Goal: Information Seeking & Learning: Find contact information

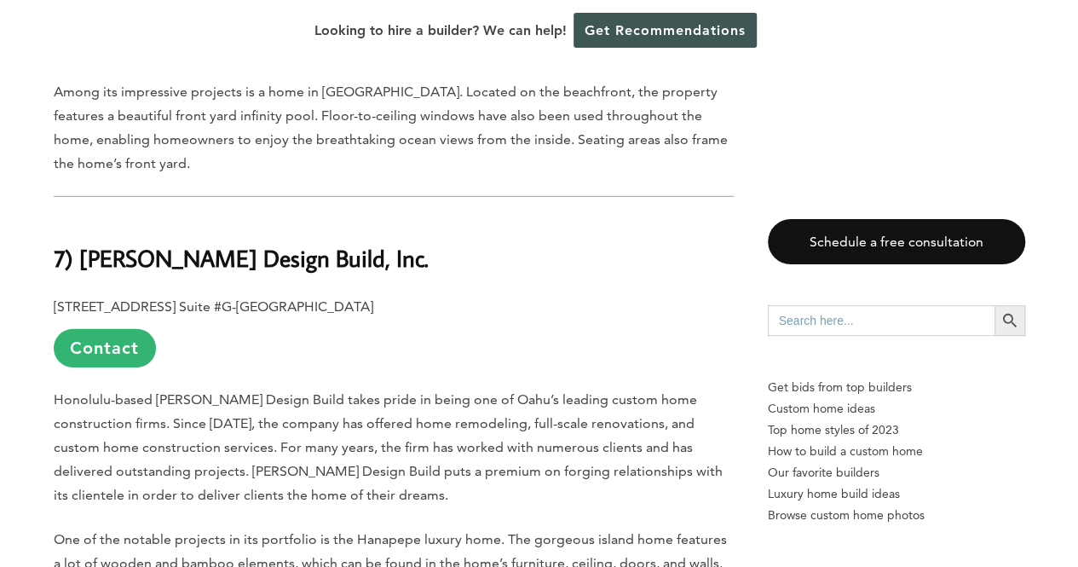
scroll to position [2812, 0]
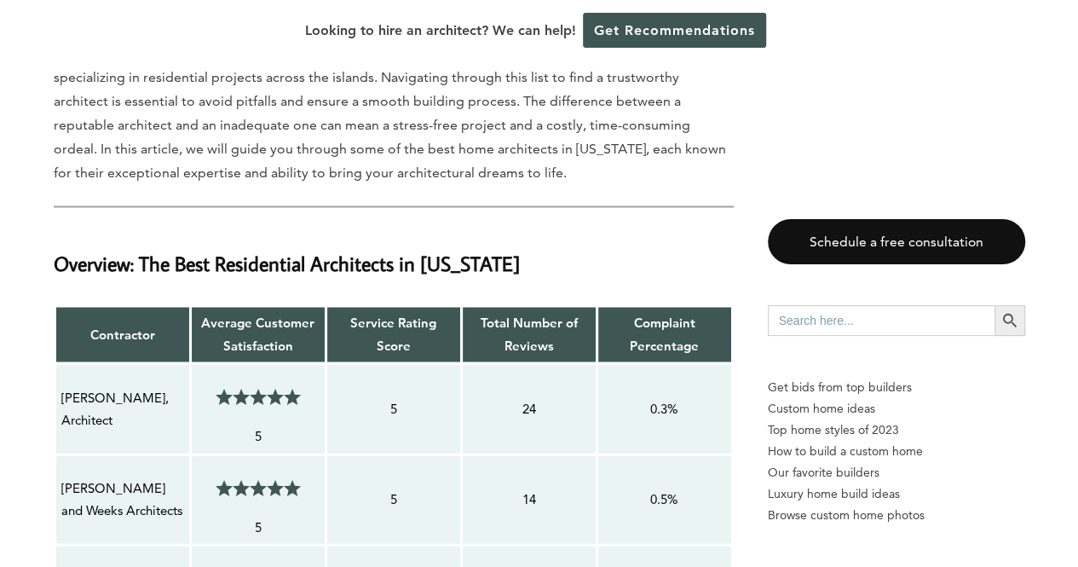
scroll to position [1278, 0]
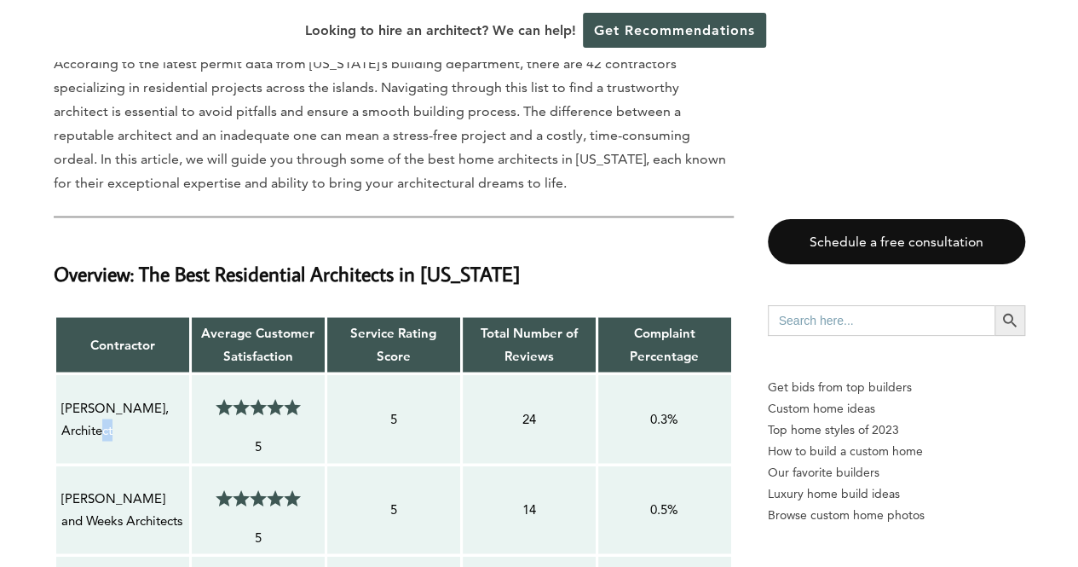
drag, startPoint x: 104, startPoint y: 411, endPoint x: 95, endPoint y: 403, distance: 12.1
click at [95, 403] on p "[PERSON_NAME], Architect" at bounding box center [122, 418] width 123 height 45
click at [113, 405] on p "[PERSON_NAME], Architect" at bounding box center [122, 418] width 123 height 45
drag, startPoint x: 84, startPoint y: 403, endPoint x: 57, endPoint y: 374, distance: 39.8
click at [57, 374] on td "[PERSON_NAME], Architect" at bounding box center [122, 418] width 135 height 91
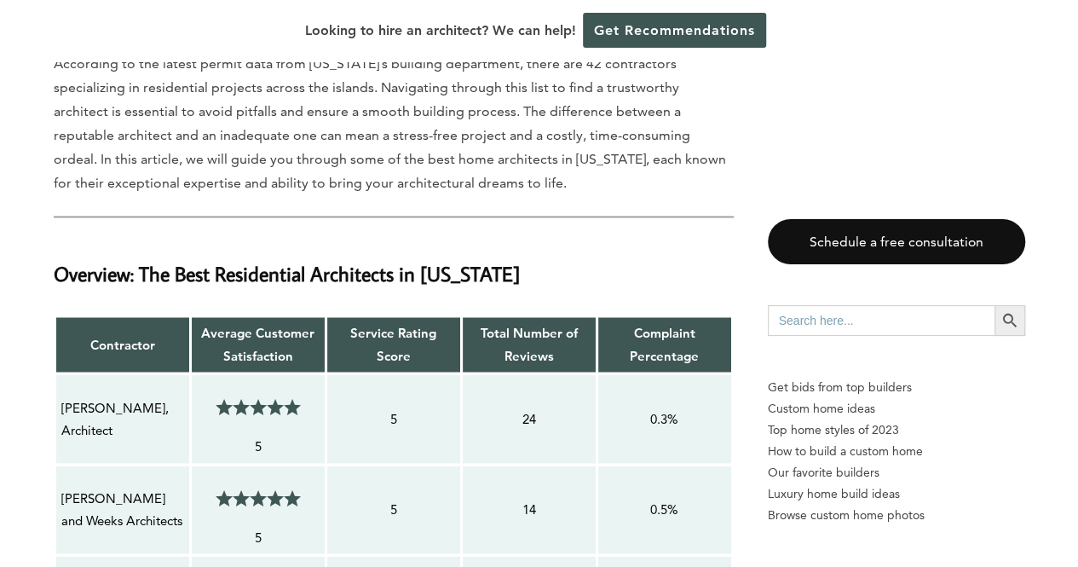
copy p "[PERSON_NAME], Architect"
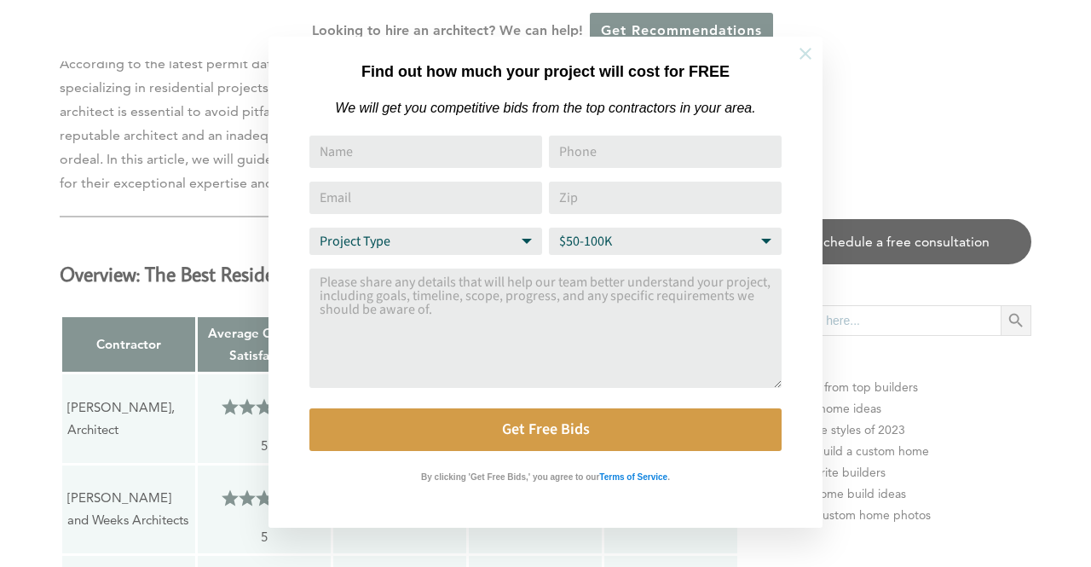
click at [800, 35] on button at bounding box center [805, 54] width 60 height 60
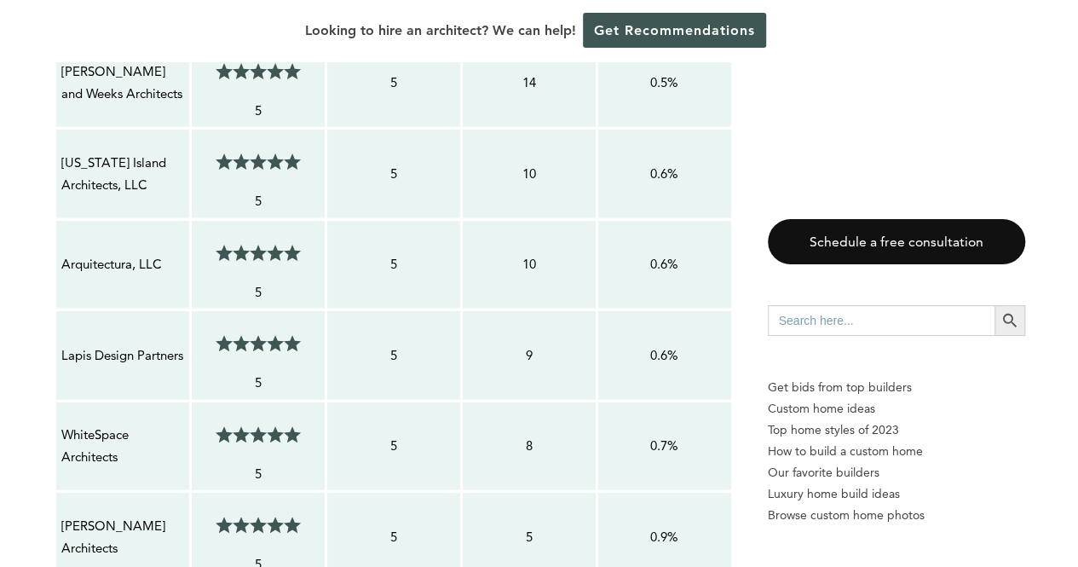
scroll to position [1619, 0]
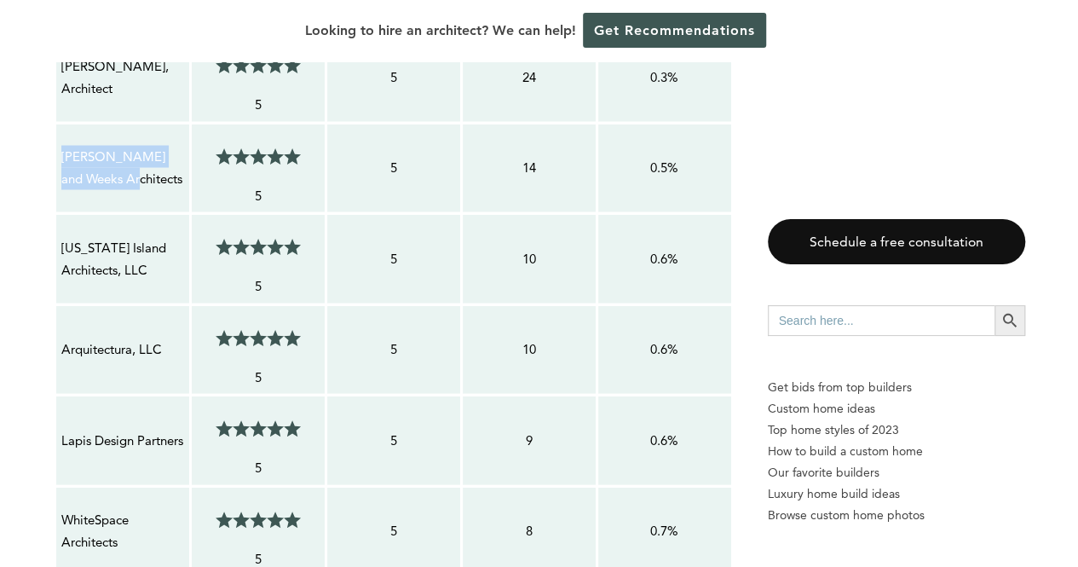
drag, startPoint x: 115, startPoint y: 159, endPoint x: 54, endPoint y: 133, distance: 66.8
click at [55, 133] on td "[PERSON_NAME] and Weeks Architects" at bounding box center [122, 168] width 135 height 91
copy p "[PERSON_NAME] and Weeks Architects"
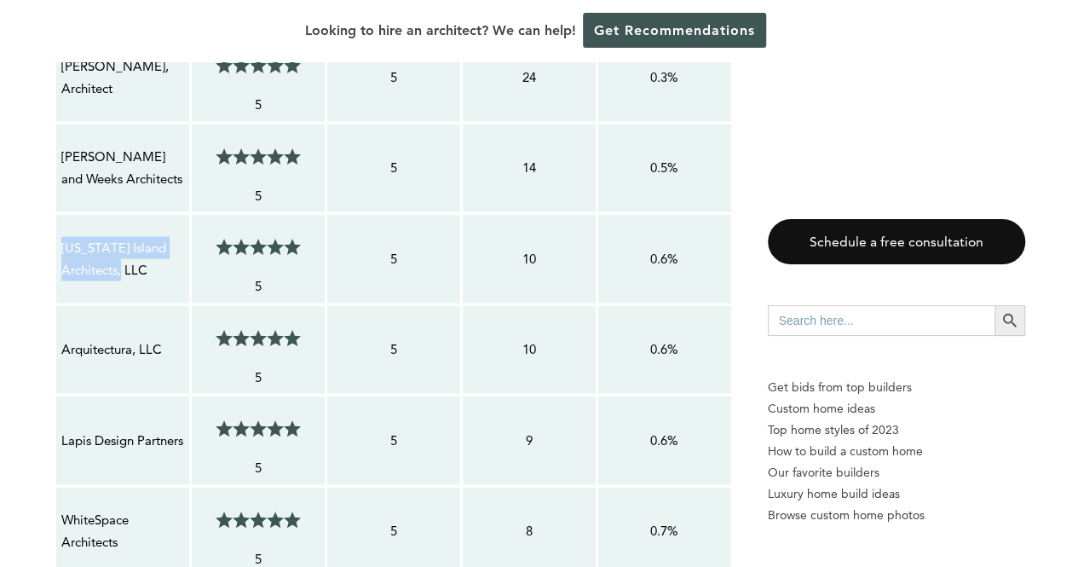
drag, startPoint x: 60, startPoint y: 216, endPoint x: 150, endPoint y: 251, distance: 96.4
click at [150, 251] on p "[US_STATE] Island Architects, LLC" at bounding box center [122, 259] width 123 height 45
copy p "[US_STATE] Island Architects, LLC"
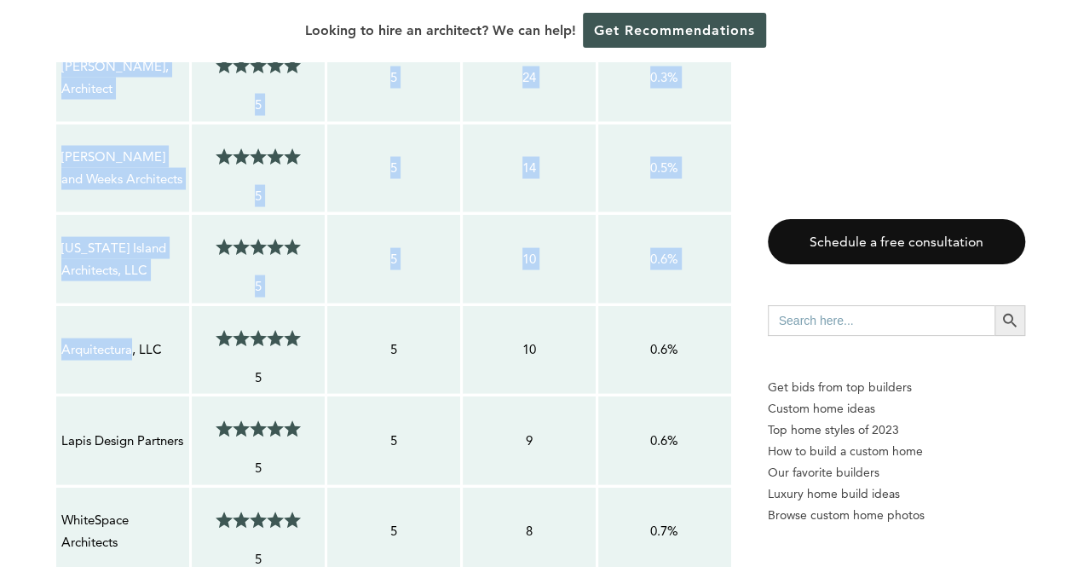
drag, startPoint x: 48, startPoint y: 323, endPoint x: 130, endPoint y: 320, distance: 81.9
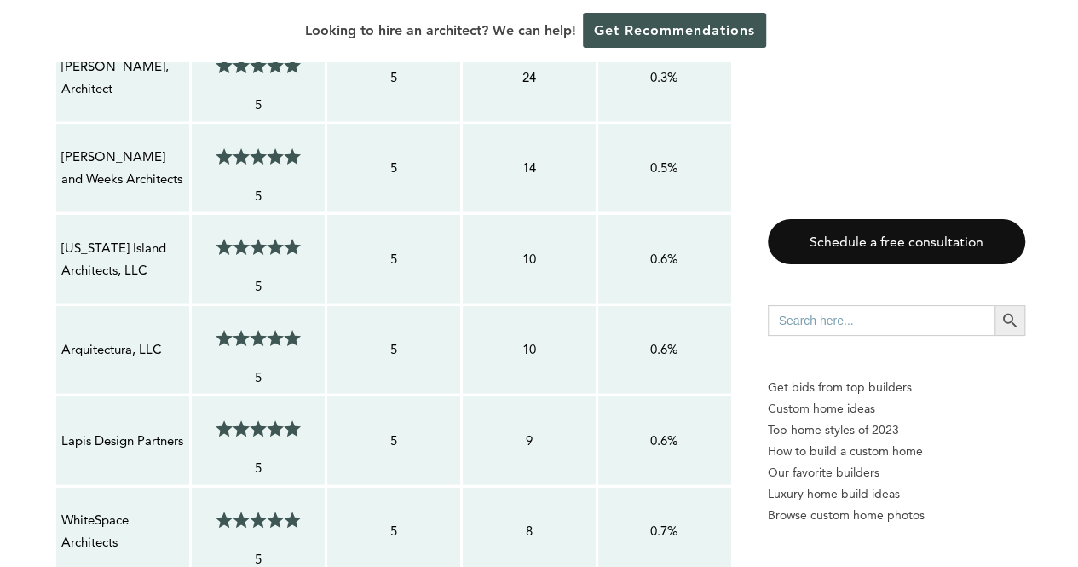
click at [149, 338] on p "Arquitectura, LLC" at bounding box center [122, 349] width 123 height 22
drag, startPoint x: 163, startPoint y: 322, endPoint x: 59, endPoint y: 316, distance: 104.1
click at [59, 316] on td "Arquitectura, LLC" at bounding box center [122, 349] width 135 height 91
copy p "Arquitectura, LLC"
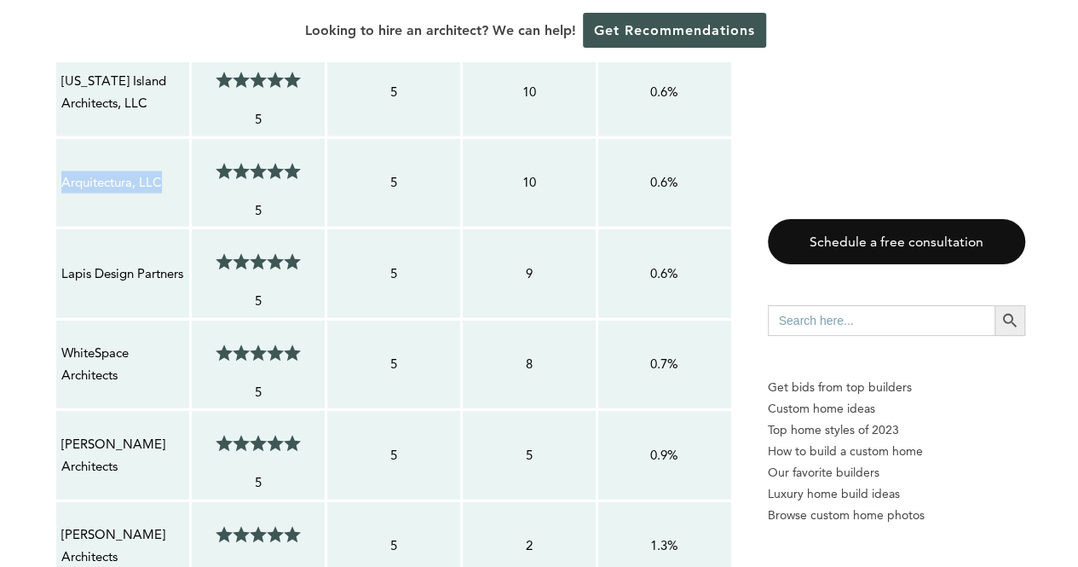
scroll to position [1874, 0]
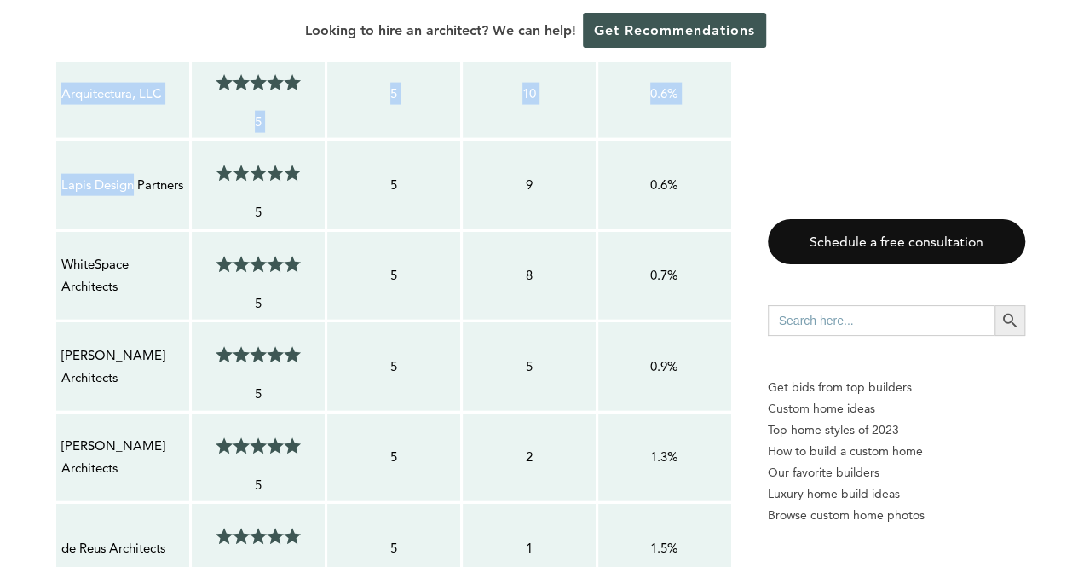
drag, startPoint x: 52, startPoint y: 142, endPoint x: 133, endPoint y: 151, distance: 81.4
click at [126, 174] on p "Lapis Design Partners" at bounding box center [122, 185] width 123 height 22
drag, startPoint x: 59, startPoint y: 142, endPoint x: 112, endPoint y: 163, distance: 56.6
click at [112, 163] on td "Lapis Design Partners" at bounding box center [122, 185] width 135 height 91
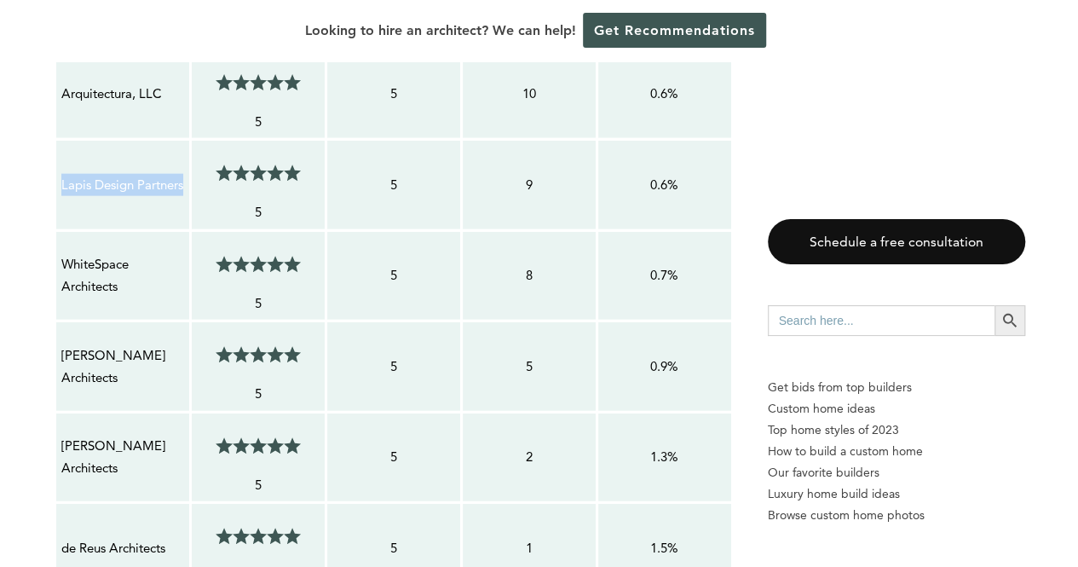
copy p "Lapis Design Partners"
